Goal: Task Accomplishment & Management: Use online tool/utility

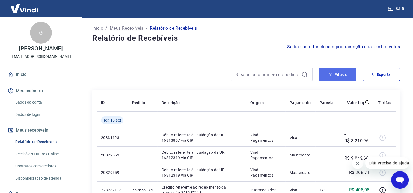
click at [342, 77] on button "Filtros" at bounding box center [337, 74] width 37 height 13
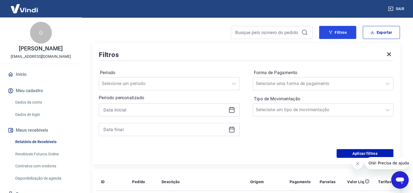
scroll to position [82, 0]
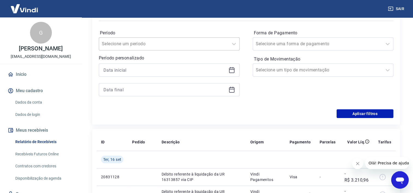
click at [146, 46] on input "Período" at bounding box center [129, 44] width 55 height 7
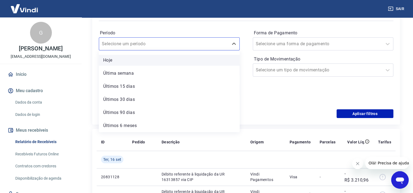
scroll to position [0, 0]
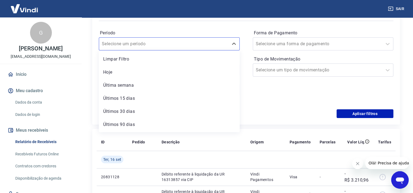
click at [266, 103] on div "Período option Últimos 15 dias focused, 4 of 7. 7 results available. Use Up and…" at bounding box center [246, 65] width 295 height 87
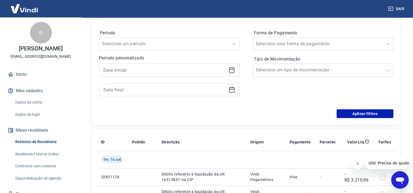
click at [235, 70] on icon at bounding box center [232, 70] width 7 height 7
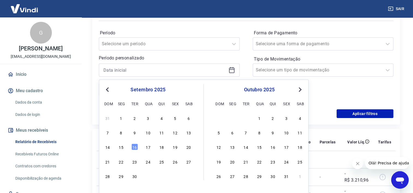
click at [111, 89] on div "setembro 2025" at bounding box center [148, 90] width 89 height 7
click at [108, 90] on span "Previous Month" at bounding box center [108, 89] width 0 height 6
click at [178, 118] on div "1" at bounding box center [175, 118] width 7 height 7
type input "[DATE]"
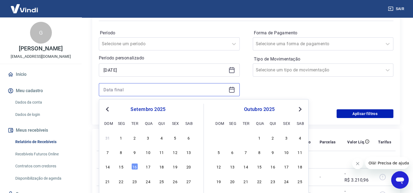
click at [161, 89] on input at bounding box center [165, 90] width 123 height 8
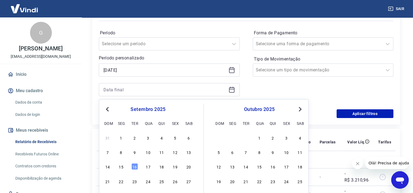
click at [108, 107] on span "Previous Month" at bounding box center [108, 109] width 0 height 6
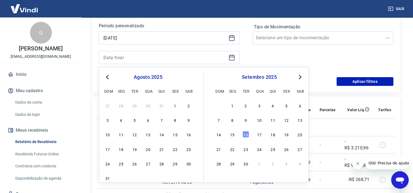
scroll to position [164, 0]
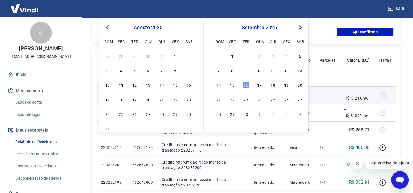
drag, startPoint x: 104, startPoint y: 130, endPoint x: 220, endPoint y: 97, distance: 120.3
click at [104, 129] on div "31" at bounding box center [107, 128] width 7 height 7
type input "[DATE]"
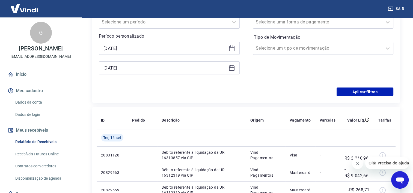
scroll to position [82, 0]
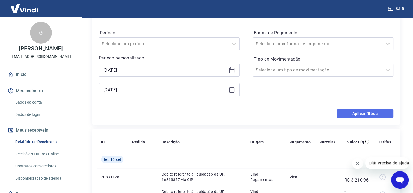
click at [361, 112] on button "Aplicar filtros" at bounding box center [365, 114] width 57 height 9
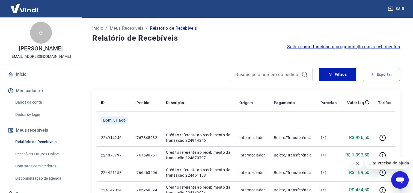
click at [386, 77] on button "Exportar" at bounding box center [381, 74] width 37 height 13
type input "[DATE]"
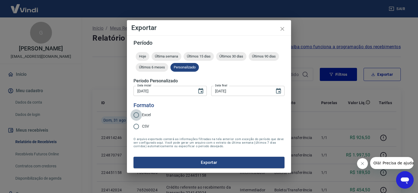
click at [141, 116] on input "Excel" at bounding box center [135, 115] width 11 height 11
radio input "true"
drag, startPoint x: 228, startPoint y: 162, endPoint x: 229, endPoint y: 106, distance: 55.5
click at [229, 106] on form "Período Hoje Última semana Últimos 15 dias Últimos 30 dias Últimos 90 dias Últi…" at bounding box center [208, 104] width 151 height 128
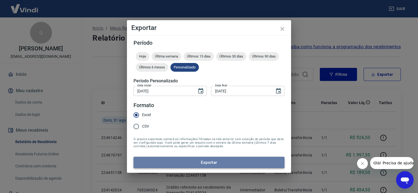
click at [226, 160] on button "Exportar" at bounding box center [208, 162] width 151 height 11
